Goal: Task Accomplishment & Management: Use online tool/utility

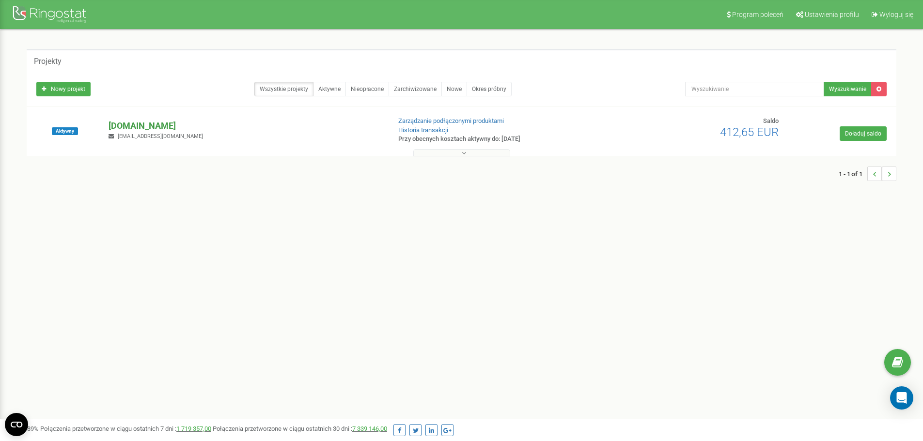
click at [150, 123] on p "[DOMAIN_NAME]" at bounding box center [246, 126] width 274 height 13
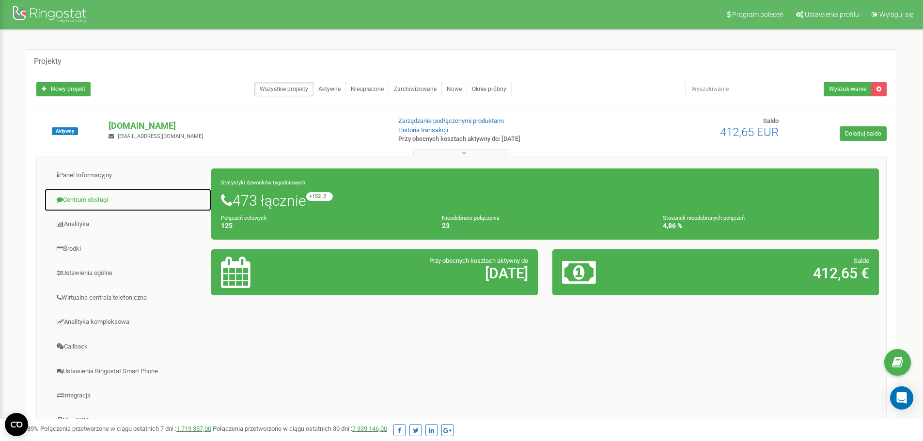
click at [91, 201] on link "Centrum obsługi" at bounding box center [128, 200] width 168 height 24
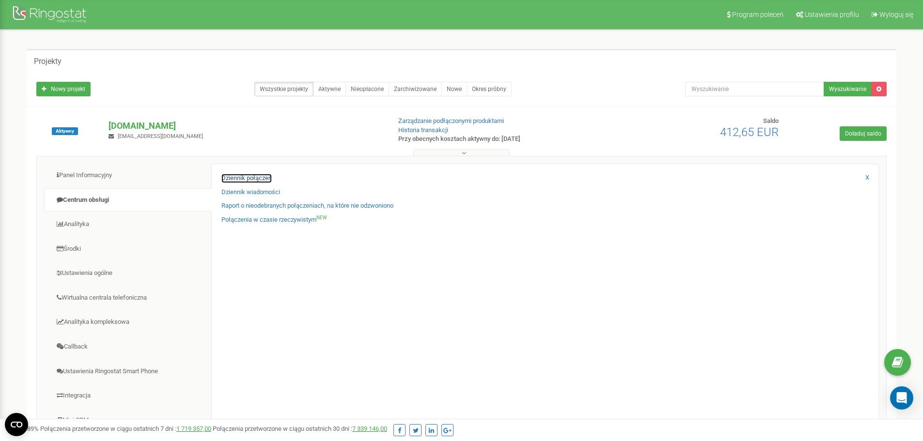
click at [250, 178] on link "Dziennik połączeń" at bounding box center [246, 178] width 50 height 9
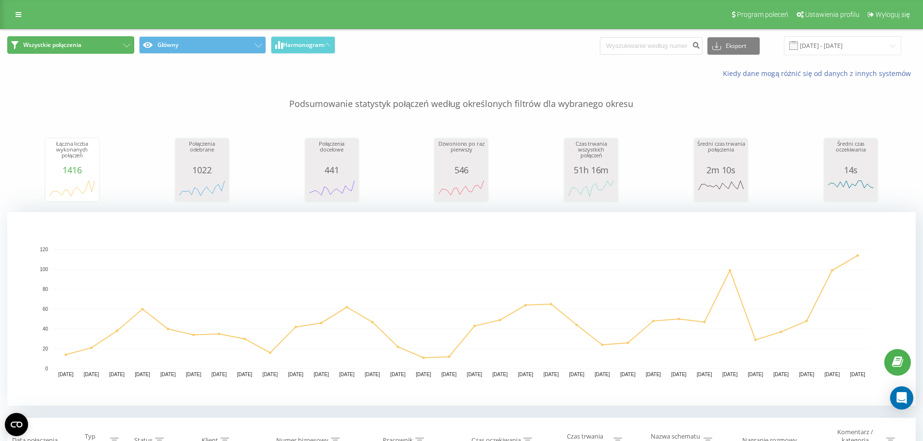
click at [119, 47] on button "Wszystkie połączenia" at bounding box center [70, 44] width 127 height 17
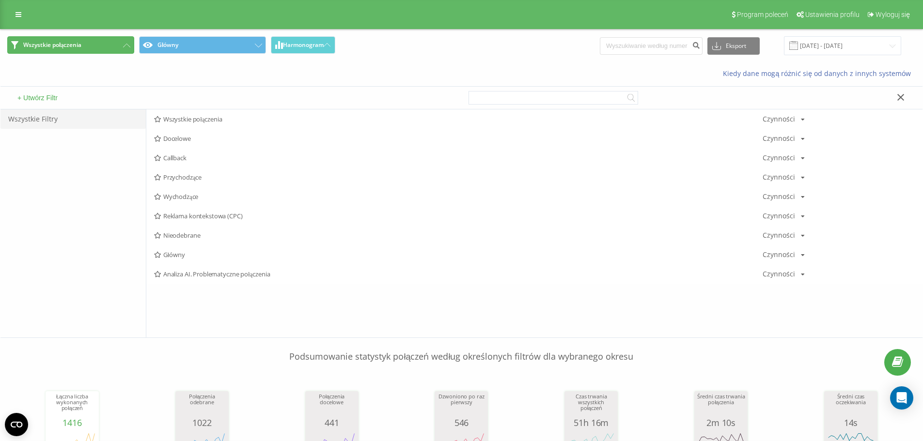
click at [119, 47] on button "Wszystkie połączenia" at bounding box center [70, 44] width 127 height 17
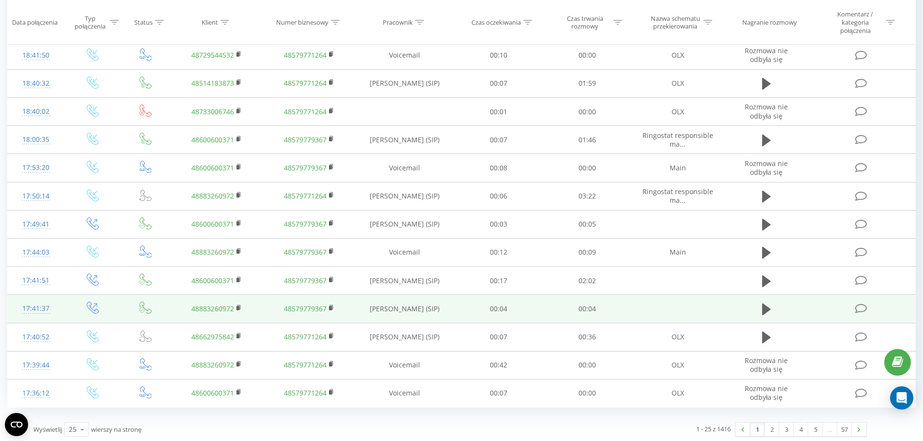
scroll to position [790, 0]
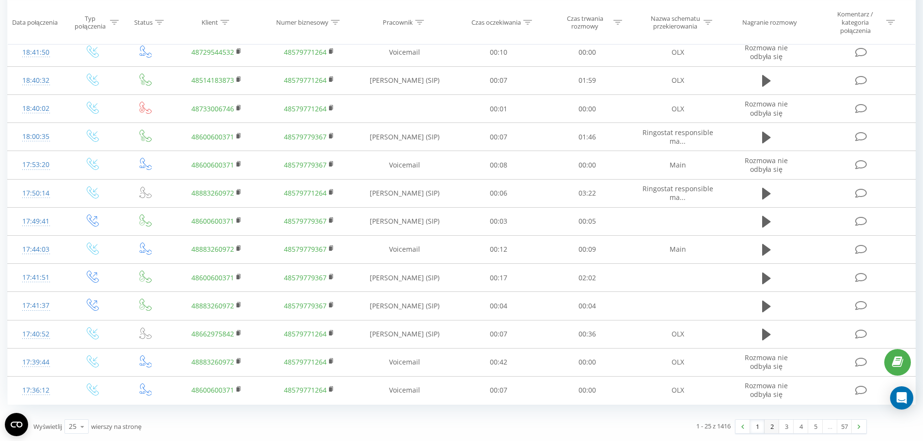
click at [770, 423] on link "2" at bounding box center [772, 427] width 15 height 14
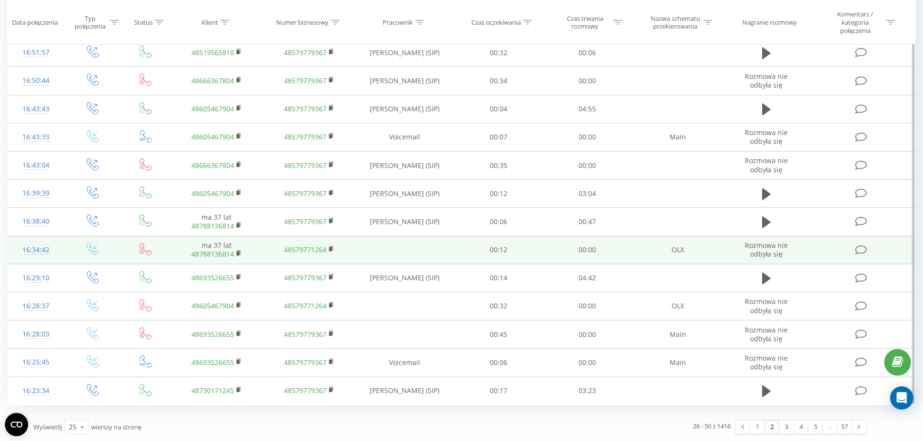
scroll to position [783, 0]
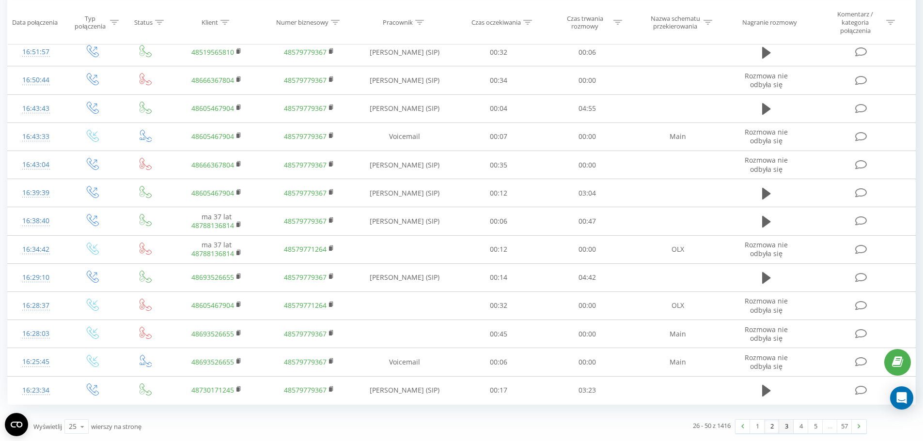
click at [785, 428] on link "3" at bounding box center [786, 427] width 15 height 14
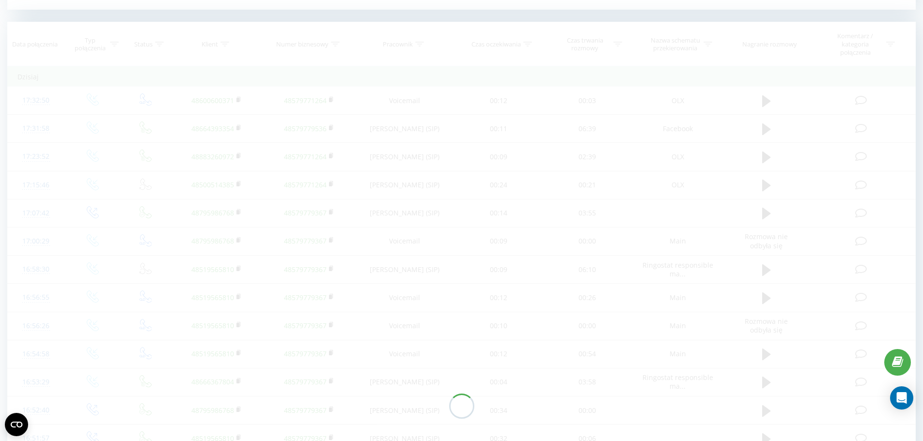
scroll to position [394, 0]
